Goal: Book appointment/travel/reservation

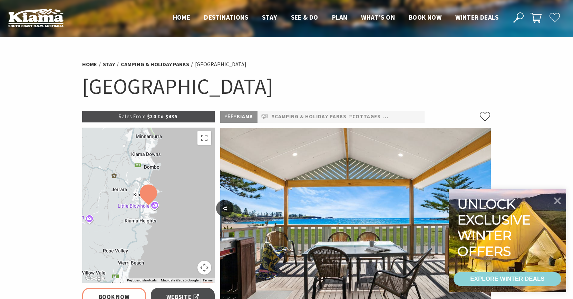
select select "3"
select select "2"
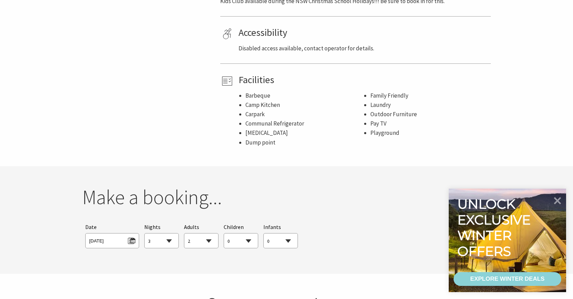
scroll to position [587, 0]
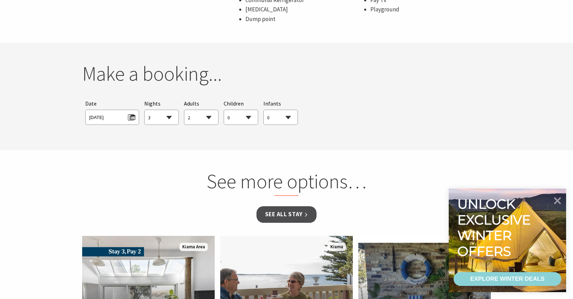
click at [135, 117] on span "Tue 26/08/2025" at bounding box center [112, 117] width 54 height 15
click at [133, 118] on span "Tue 26/08/2025" at bounding box center [112, 116] width 46 height 9
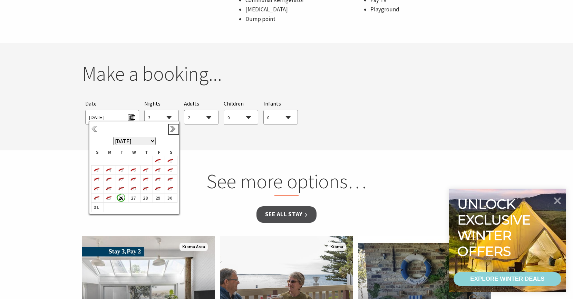
click at [173, 132] on link "Next" at bounding box center [174, 130] width 8 height 8
select select "3"
click at [170, 194] on b "27" at bounding box center [169, 193] width 9 height 9
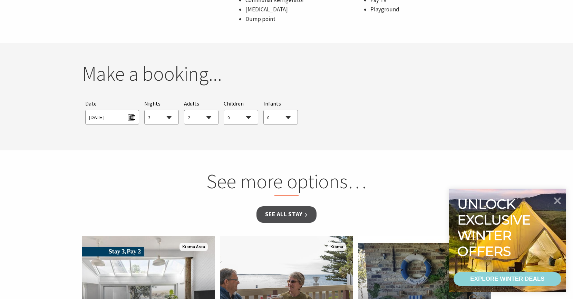
click at [210, 116] on select "0 1 2 3 4 5 6 7 8 9 10 11 12 13 14 15 16 17 18 19 20 21 22 23 24 25 26 27 28 29…" at bounding box center [201, 117] width 34 height 15
click at [296, 212] on link "See all Stay" at bounding box center [287, 215] width 60 height 16
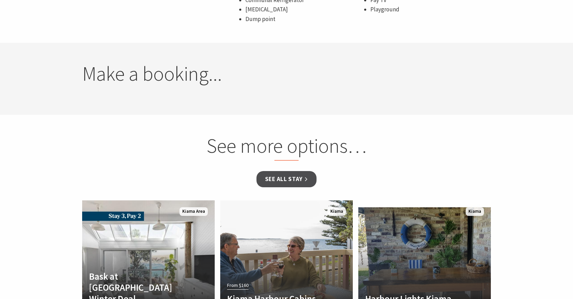
select select "3"
select select "2"
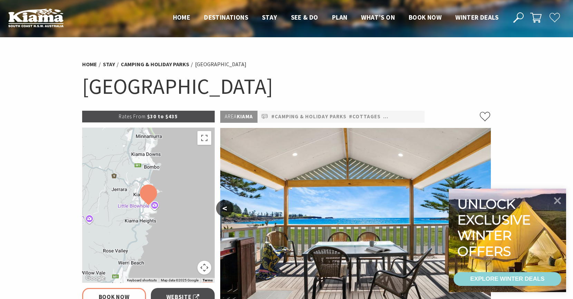
scroll to position [104, 0]
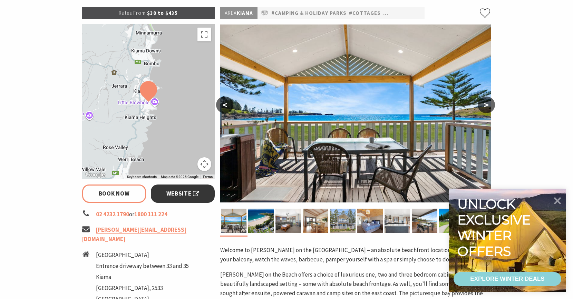
click at [173, 192] on span "Website" at bounding box center [182, 193] width 33 height 9
click at [264, 225] on img at bounding box center [261, 221] width 26 height 24
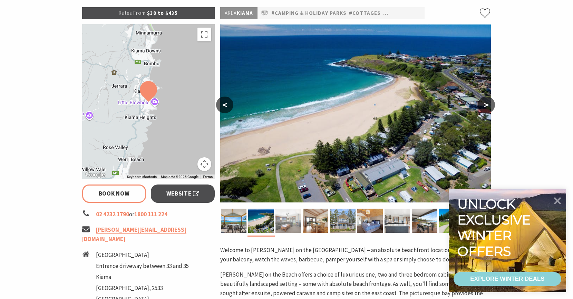
click at [290, 227] on img at bounding box center [289, 221] width 26 height 24
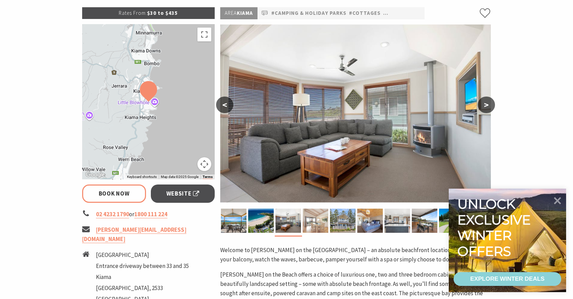
click at [321, 225] on img at bounding box center [316, 221] width 26 height 24
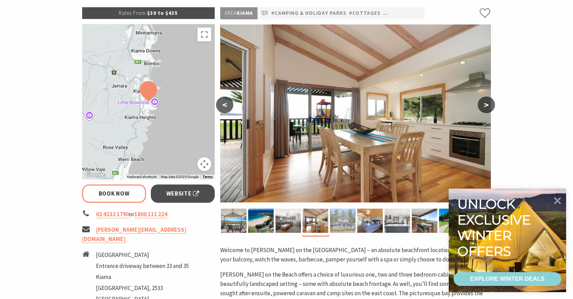
click at [342, 220] on img at bounding box center [343, 221] width 26 height 24
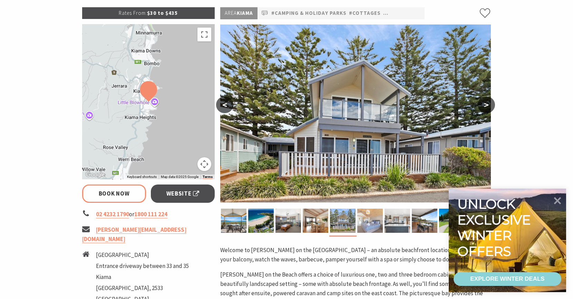
click at [364, 219] on img at bounding box center [371, 221] width 26 height 24
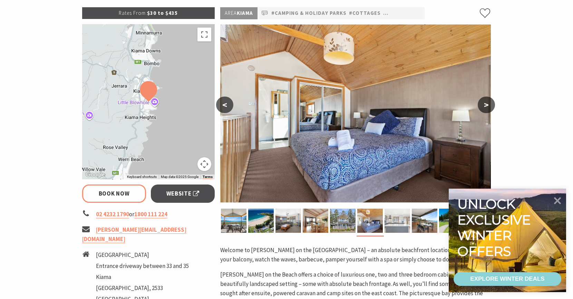
click at [389, 220] on img at bounding box center [398, 221] width 26 height 24
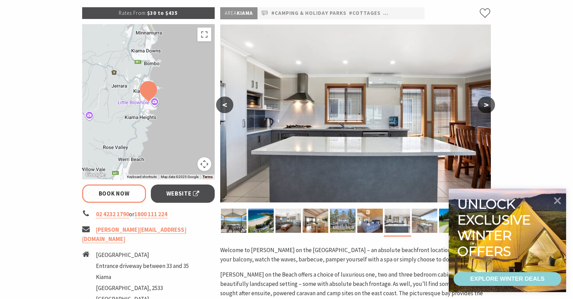
click at [418, 226] on img at bounding box center [425, 221] width 26 height 24
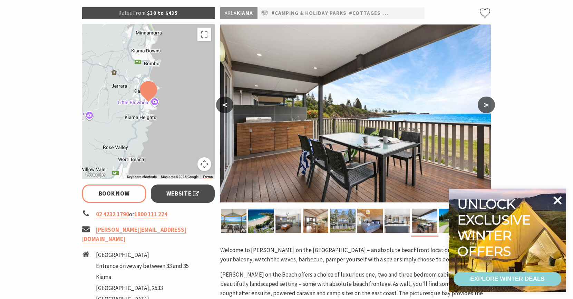
click at [561, 202] on icon at bounding box center [558, 200] width 17 height 17
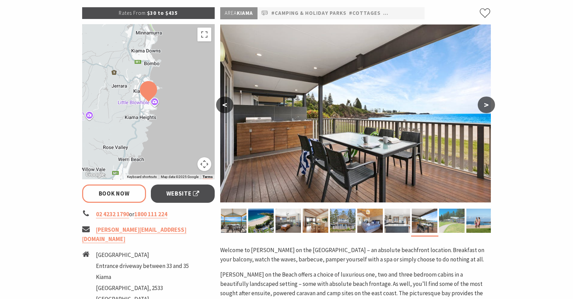
click at [454, 224] on img at bounding box center [452, 221] width 26 height 24
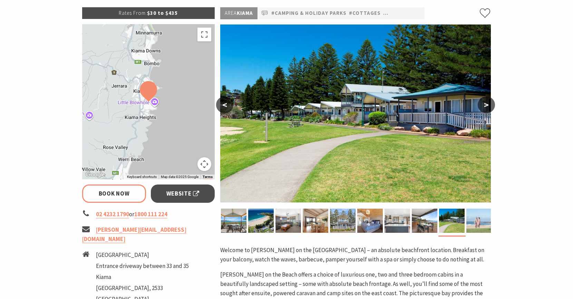
click at [472, 224] on img at bounding box center [480, 221] width 26 height 24
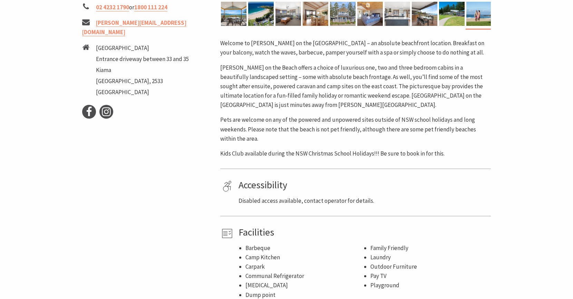
scroll to position [484, 0]
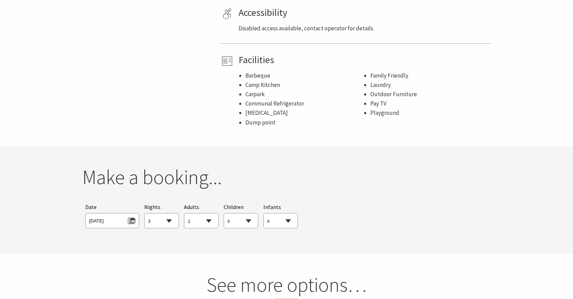
click at [169, 221] on select "1 2 3 4 5 6 7 8 9 10 11 12 13 14 15 16 17 18 19 20 21 22 23 24 25 26 27 28 29 30" at bounding box center [162, 221] width 34 height 15
select select "2"
click at [145, 214] on select "1 2 3 4 5 6 7 8 9 10 11 12 13 14 15 16 17 18 19 20 21 22 23 24 25 26 27 28 29 30" at bounding box center [162, 221] width 34 height 15
click at [210, 219] on select "0 1 2 3 4 5 6 7 8 9 10 11 12 13 14 15 16 17 18 19 20 21 22 23 24 25 26 27 28 29…" at bounding box center [201, 221] width 34 height 15
select select "6"
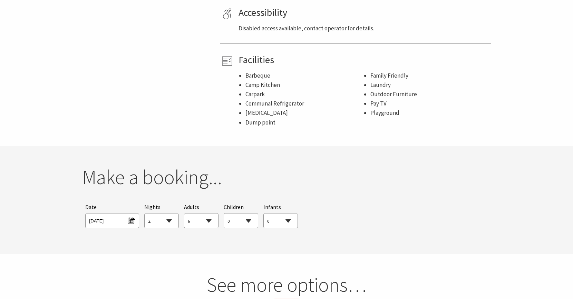
click at [184, 214] on select "0 1 2 3 4 5 6 7 8 9 10 11 12 13 14 15 16 17 18 19 20 21 22 23 24 25 26 27 28 29…" at bounding box center [201, 221] width 34 height 15
click at [251, 221] on select "0 1 2 3 4 5 6 7 8 9 10 11 12 13 14 15 16 17 18 19 20 21 22 23 24 25 26 27 28 29…" at bounding box center [241, 221] width 34 height 15
select select "4"
click at [224, 214] on select "0 1 2 3 4 5 6 7 8 9 10 11 12 13 14 15 16 17 18 19 20 21 22 23 24 25 26 27 28 29…" at bounding box center [241, 221] width 34 height 15
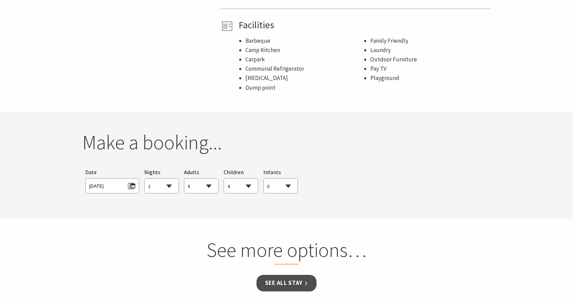
scroll to position [518, 0]
click at [267, 287] on link "See all Stay" at bounding box center [287, 284] width 60 height 16
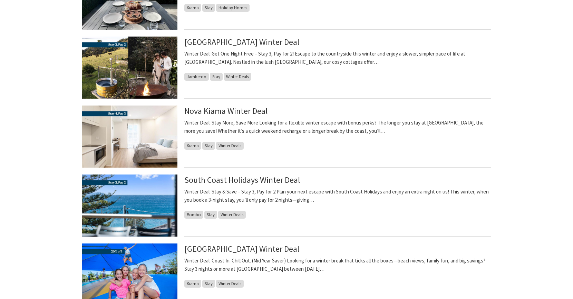
scroll to position [691, 0]
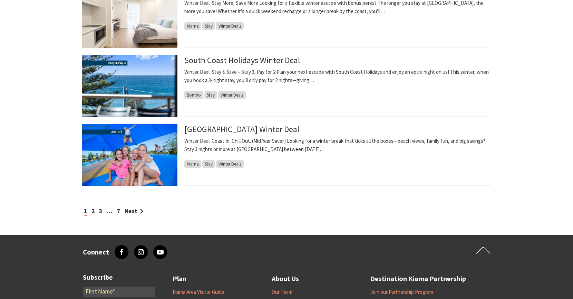
click at [141, 168] on img at bounding box center [129, 155] width 95 height 62
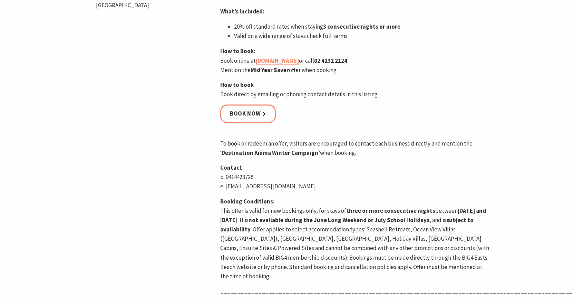
scroll to position [311, 0]
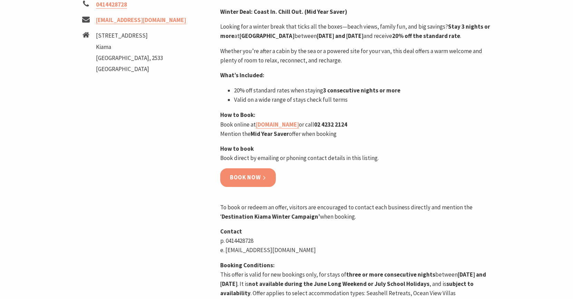
click at [255, 187] on link "Book now" at bounding box center [248, 178] width 56 height 18
click at [247, 181] on link "Book now" at bounding box center [248, 178] width 56 height 18
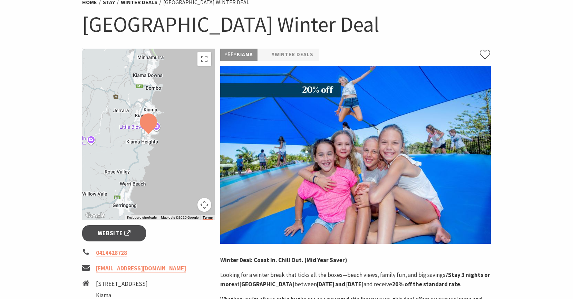
scroll to position [0, 0]
